Goal: Book appointment/travel/reservation

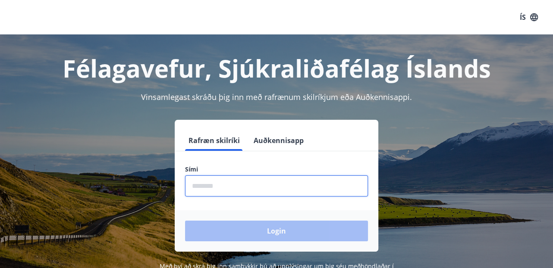
click at [211, 183] on input "phone" at bounding box center [276, 186] width 183 height 21
type input "********"
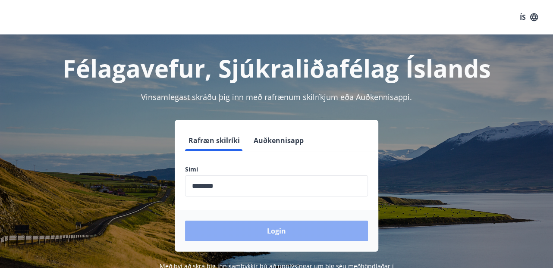
click at [237, 230] on button "Login" at bounding box center [276, 231] width 183 height 21
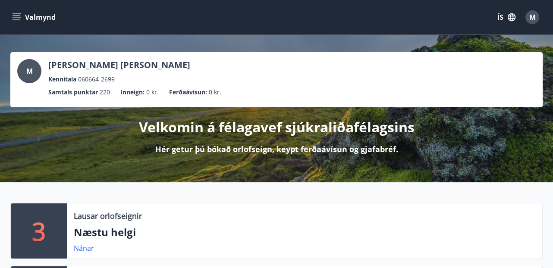
click at [14, 16] on icon "menu" at bounding box center [17, 15] width 8 height 1
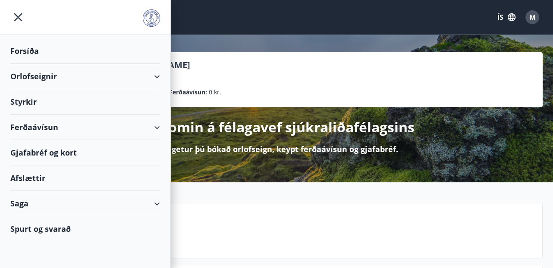
click at [47, 76] on div "Orlofseignir" at bounding box center [85, 76] width 150 height 25
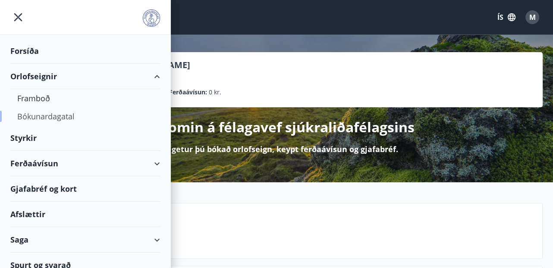
click at [39, 117] on div "Bókunardagatal" at bounding box center [85, 116] width 136 height 18
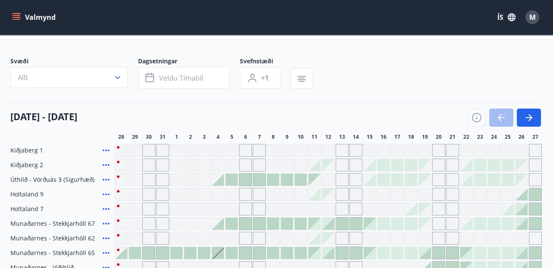
scroll to position [53, 0]
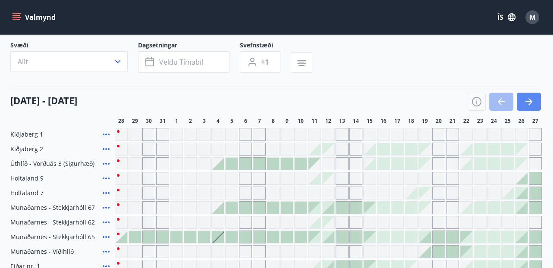
click at [530, 103] on icon "button" at bounding box center [531, 101] width 4 height 7
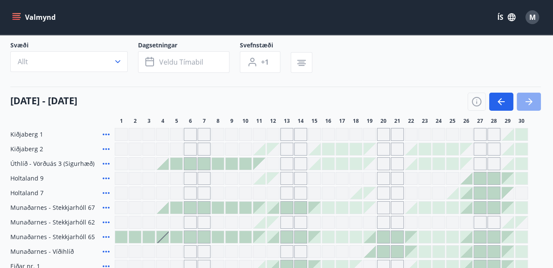
click at [530, 103] on icon "button" at bounding box center [531, 101] width 4 height 7
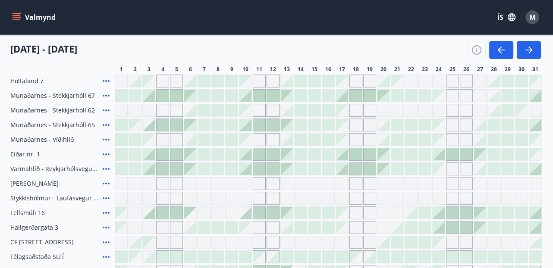
scroll to position [164, 0]
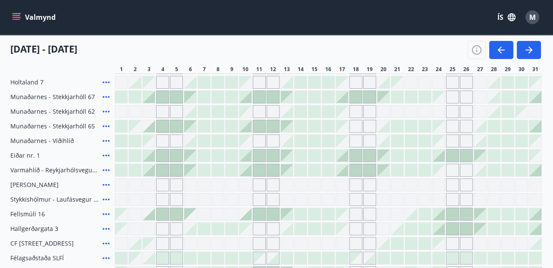
click at [302, 230] on div at bounding box center [301, 229] width 12 height 12
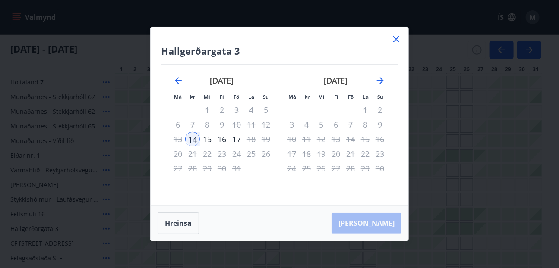
click at [394, 38] on icon at bounding box center [396, 39] width 10 height 10
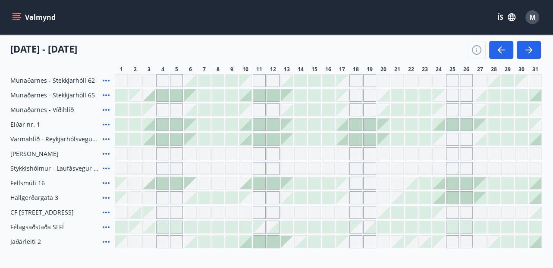
scroll to position [211, 0]
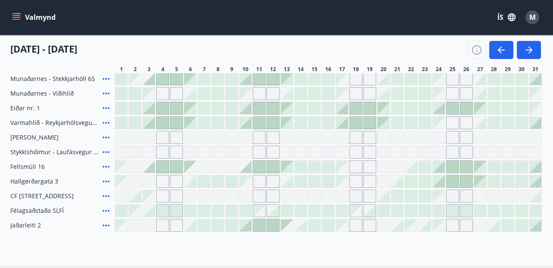
click at [303, 229] on div at bounding box center [301, 226] width 12 height 12
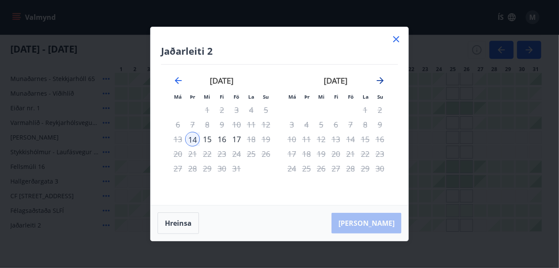
click at [378, 79] on icon "Move forward to switch to the next month." at bounding box center [380, 81] width 10 height 10
click at [395, 37] on icon at bounding box center [396, 39] width 10 height 10
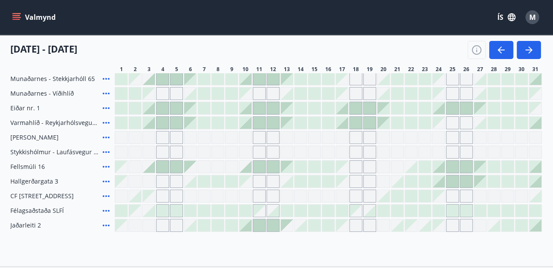
click at [289, 183] on div at bounding box center [287, 182] width 12 height 12
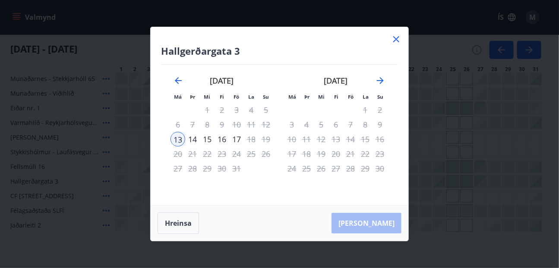
click at [395, 38] on icon at bounding box center [396, 39] width 6 height 6
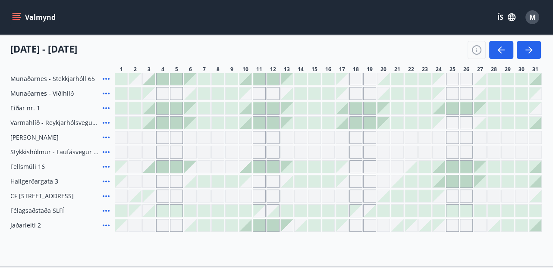
click at [302, 167] on div at bounding box center [301, 167] width 12 height 12
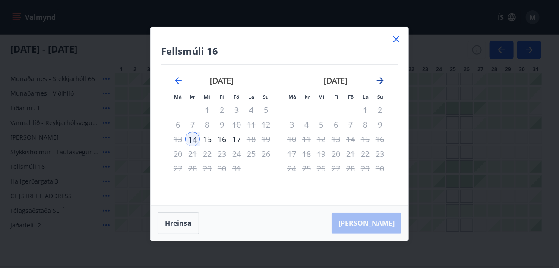
click at [380, 79] on icon "Move forward to switch to the next month." at bounding box center [380, 81] width 10 height 10
click at [380, 80] on icon "Move forward to switch to the next month." at bounding box center [380, 81] width 10 height 10
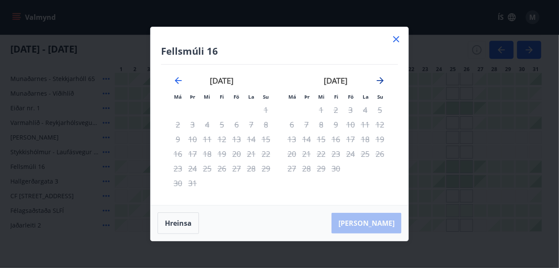
click at [380, 80] on icon "Move forward to switch to the next month." at bounding box center [380, 80] width 7 height 7
click at [393, 39] on icon at bounding box center [396, 39] width 10 height 10
